Goal: Navigation & Orientation: Find specific page/section

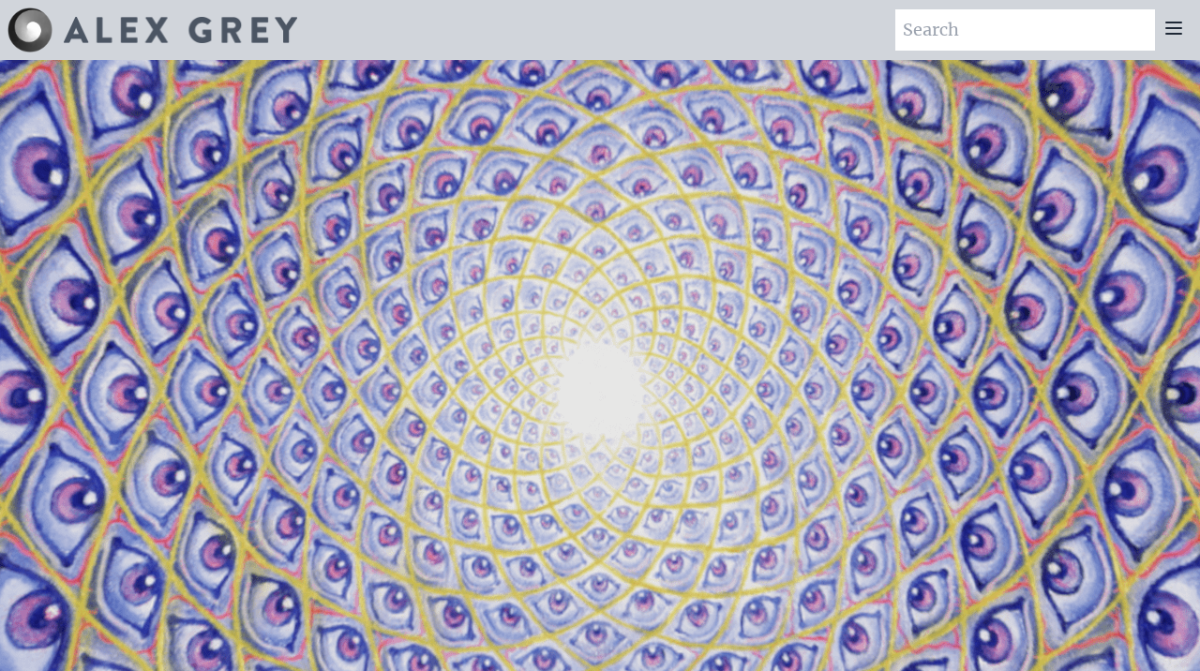
click at [132, 19] on img at bounding box center [180, 30] width 233 height 26
click at [1170, 38] on icon at bounding box center [1173, 28] width 22 height 22
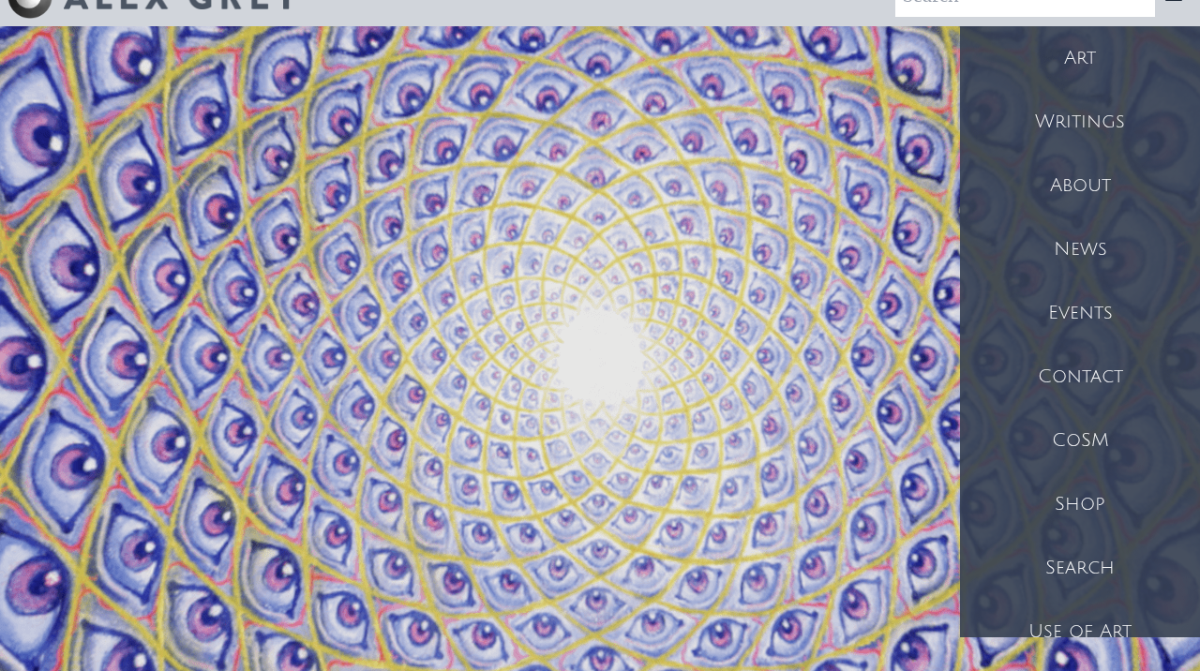
scroll to position [24, 0]
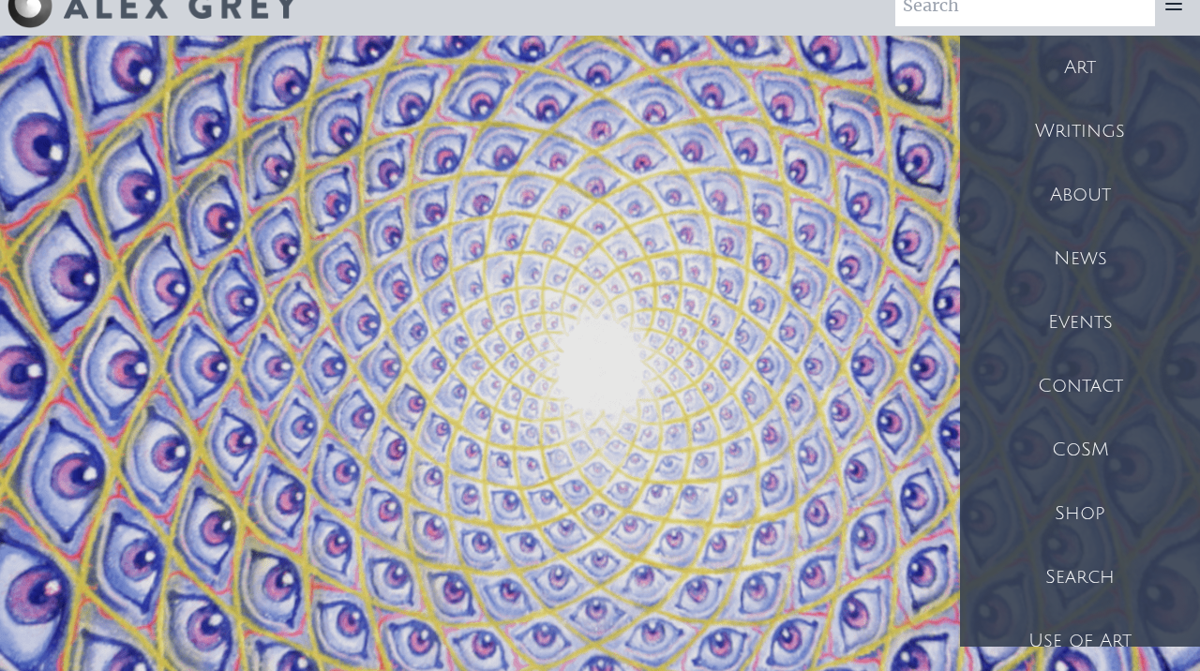
click at [1062, 61] on div "Art" at bounding box center [1080, 68] width 240 height 64
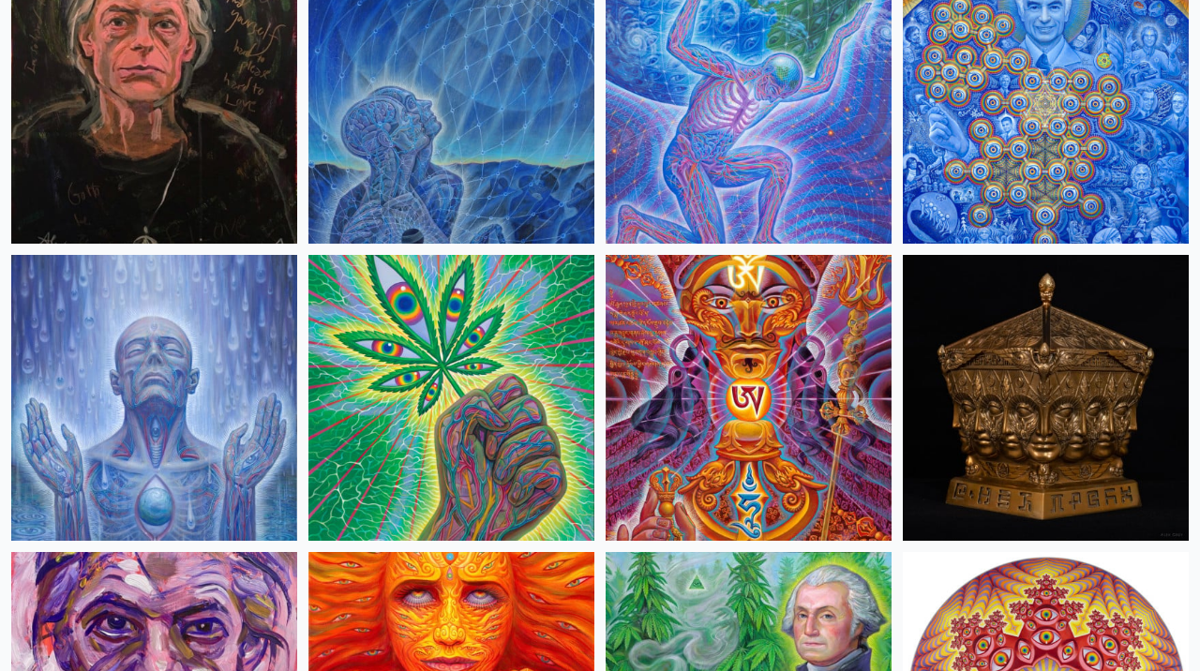
scroll to position [2643, 0]
